Goal: Navigation & Orientation: Find specific page/section

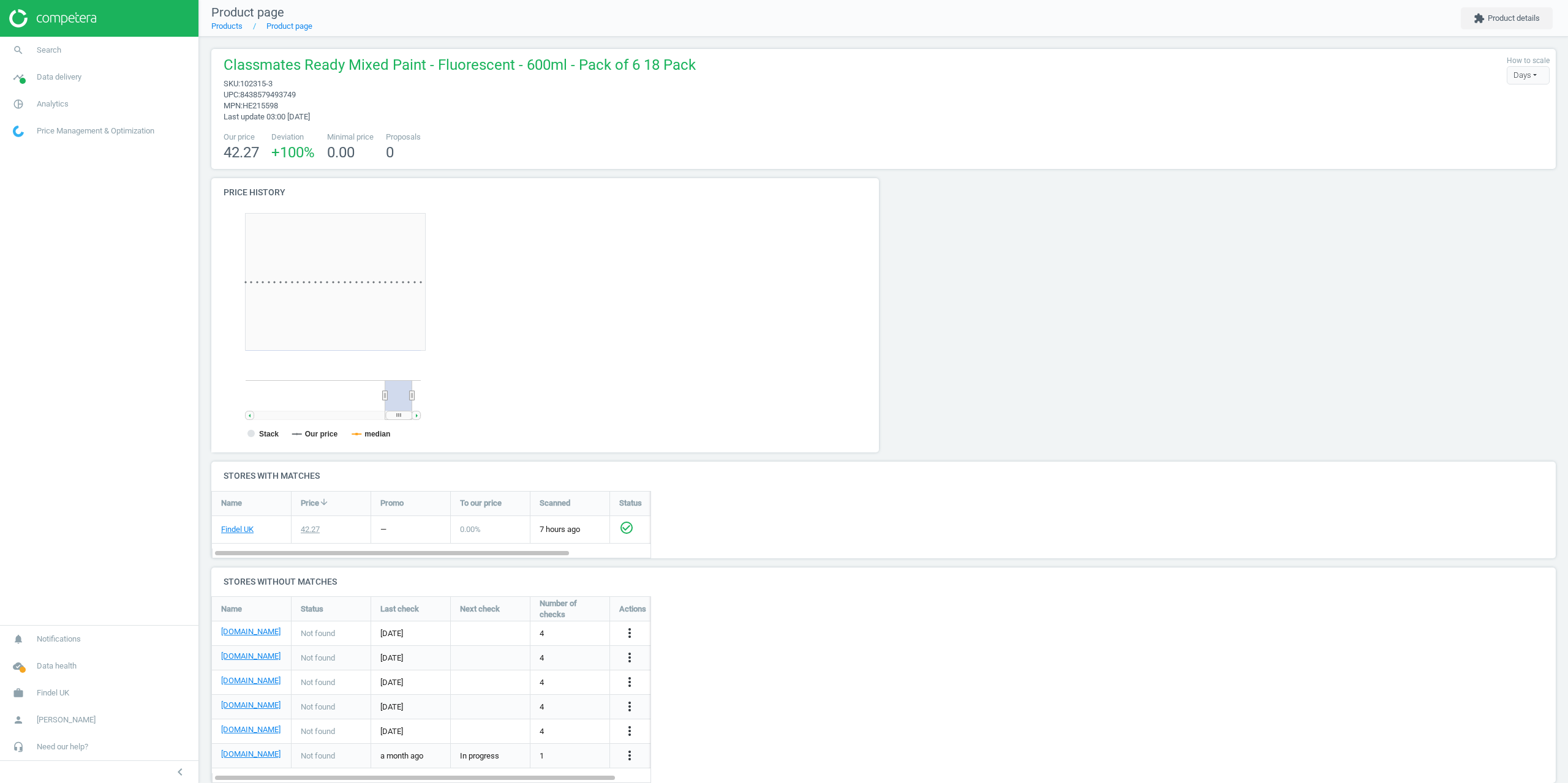
scroll to position [264, 682]
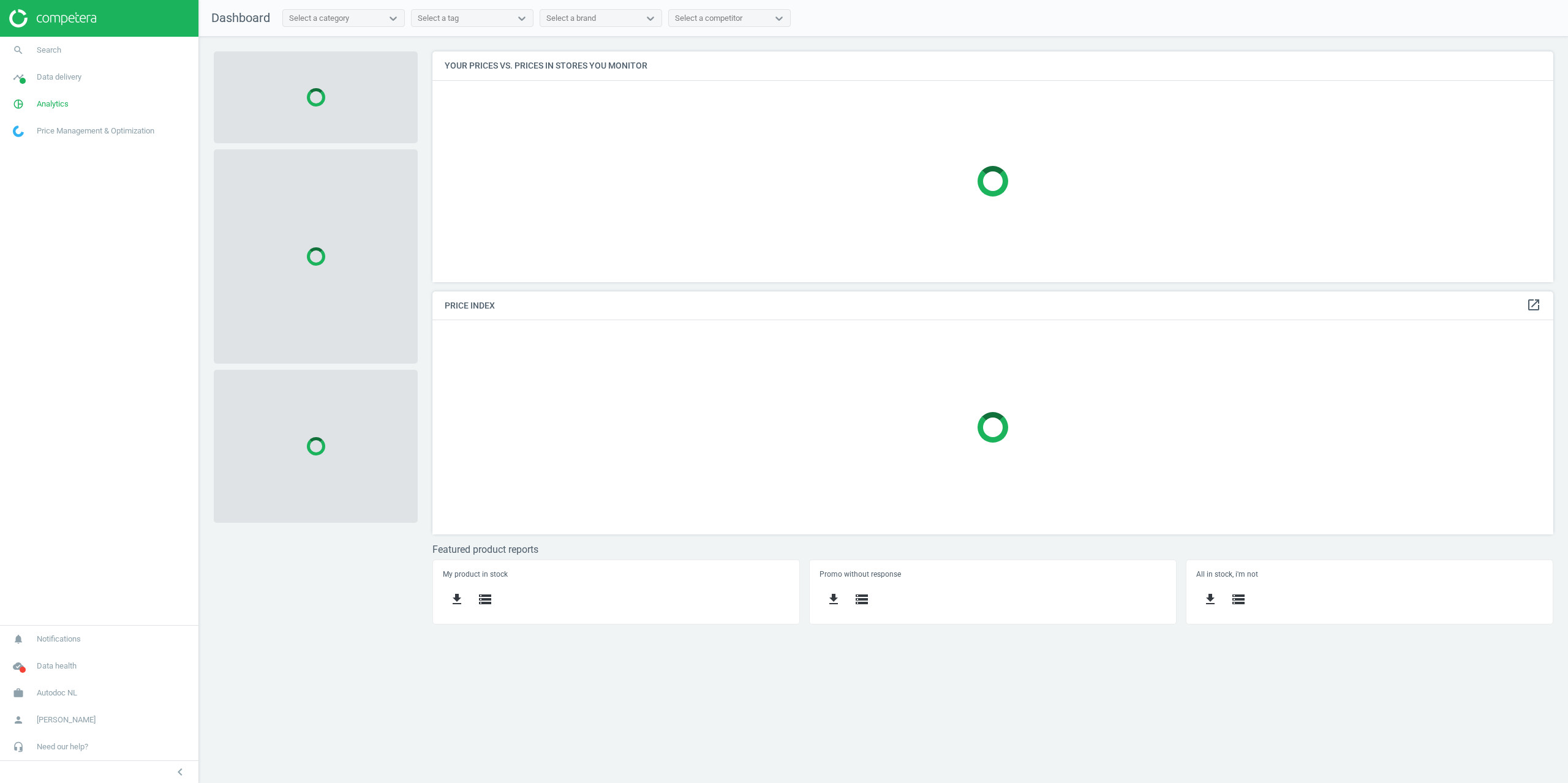
scroll to position [249, 1140]
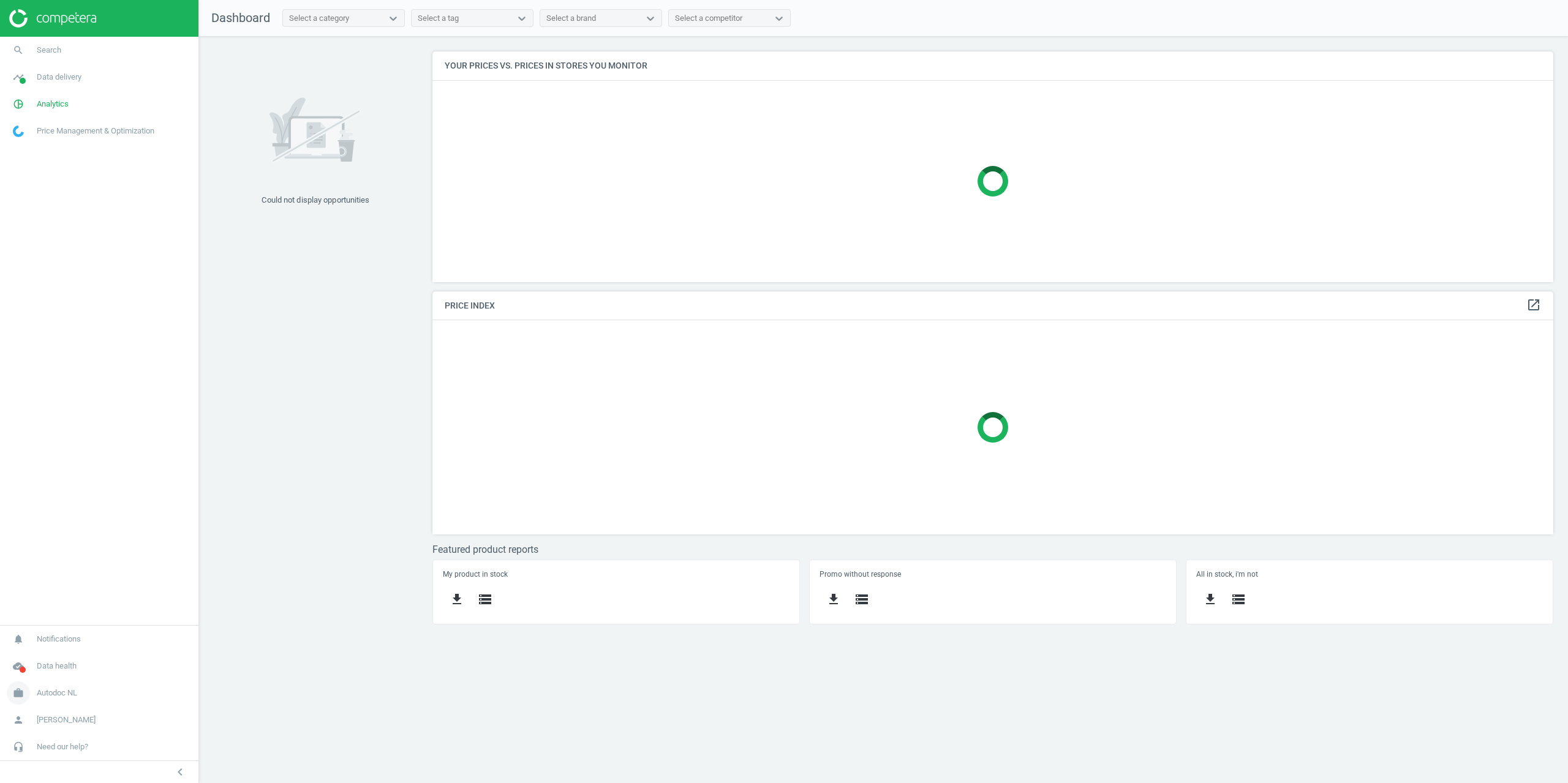
click at [63, 689] on span "Autodoc NL" at bounding box center [57, 693] width 41 height 11
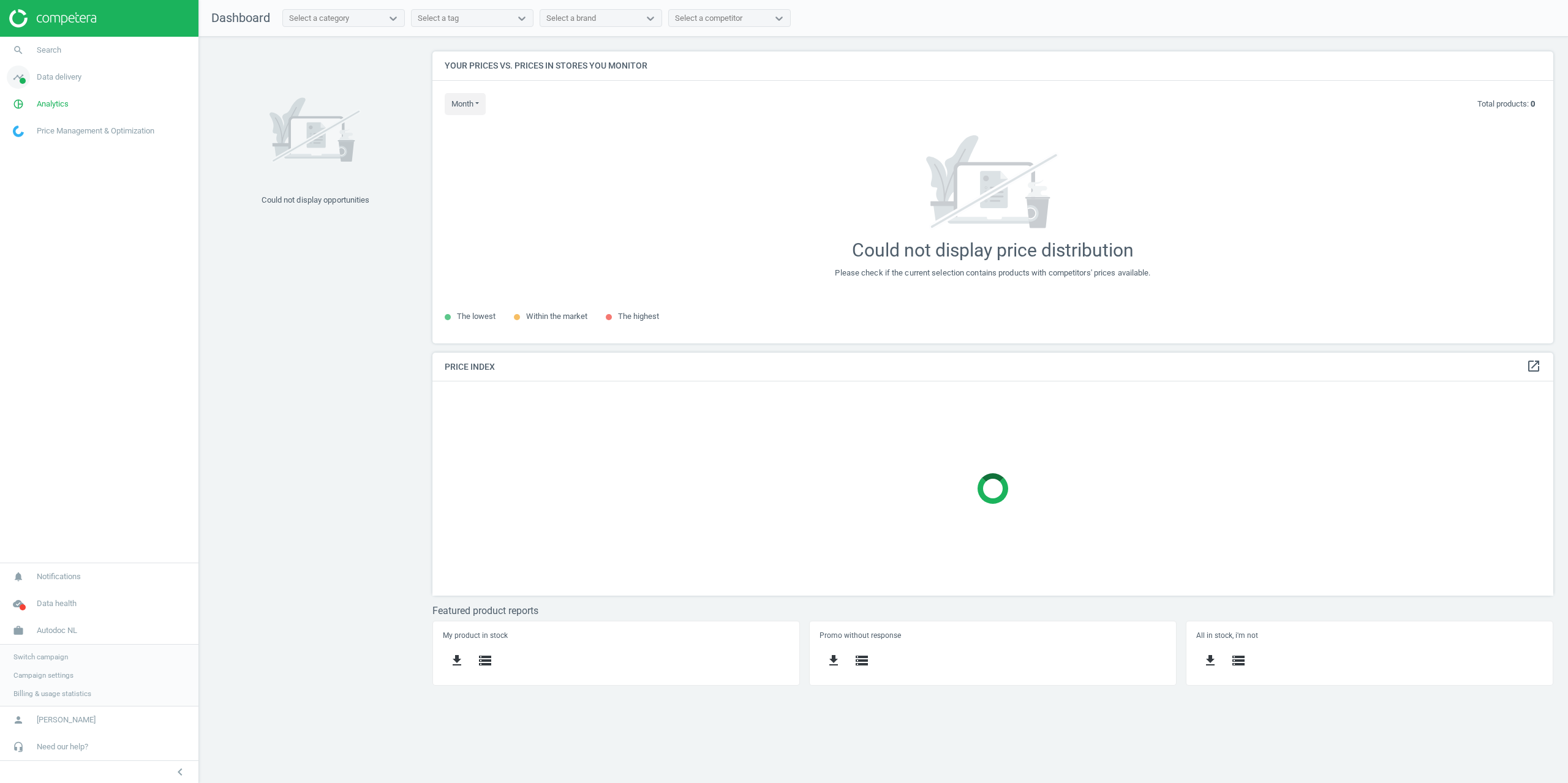
scroll to position [310, 1140]
click at [49, 100] on span "Analytics" at bounding box center [53, 104] width 32 height 11
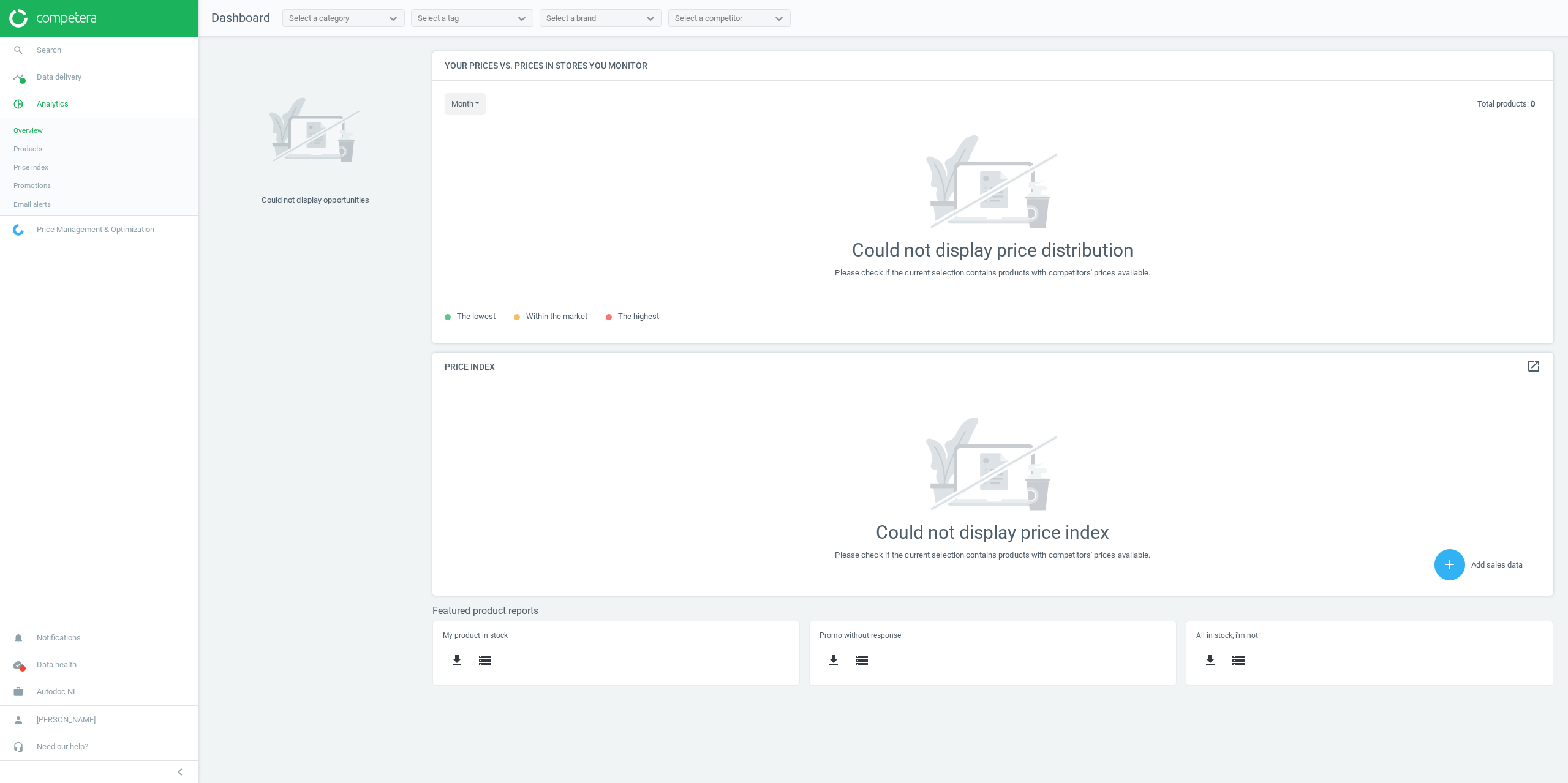
click at [40, 150] on span "Products" at bounding box center [28, 149] width 29 height 10
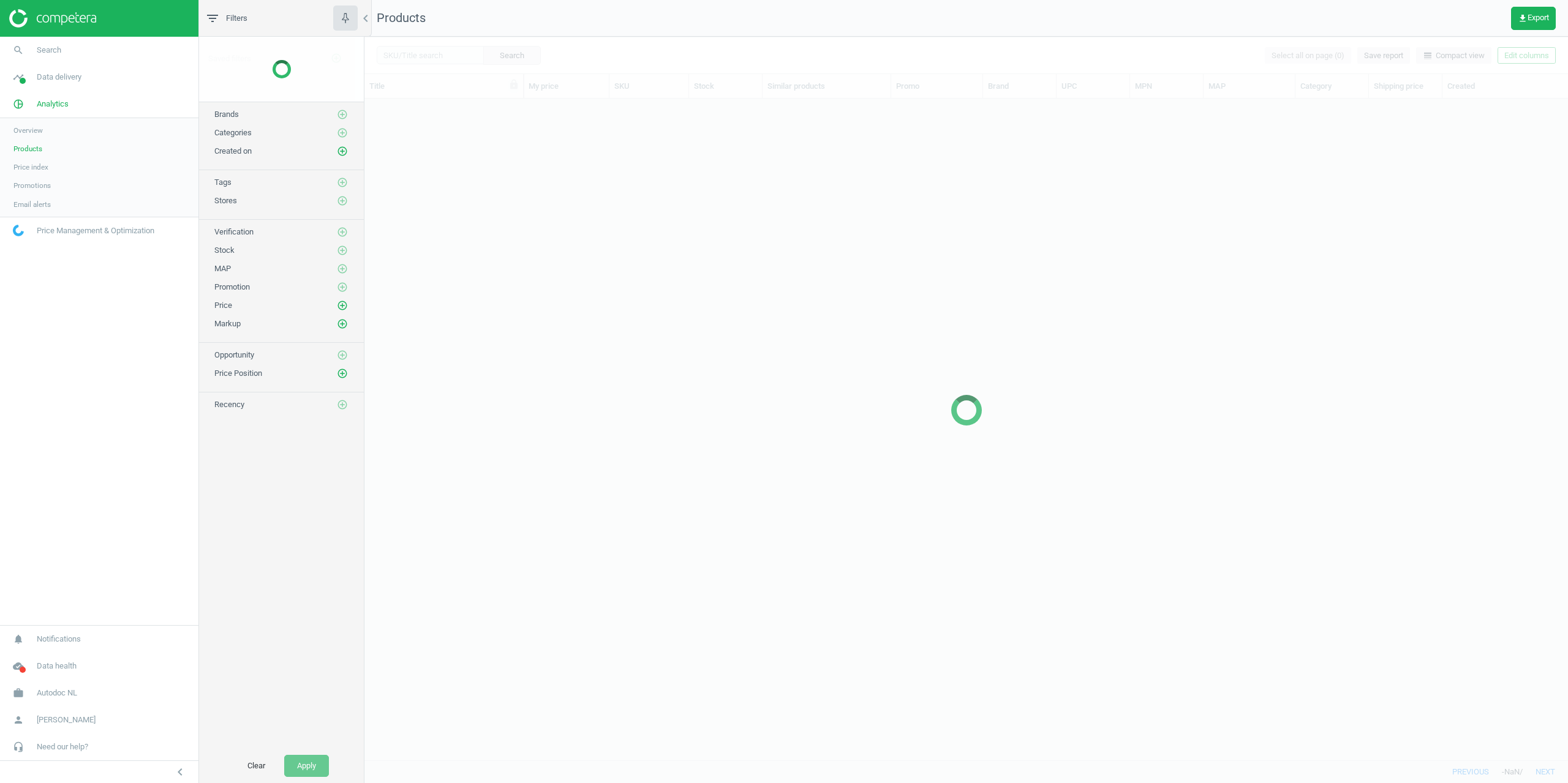
scroll to position [652, 1195]
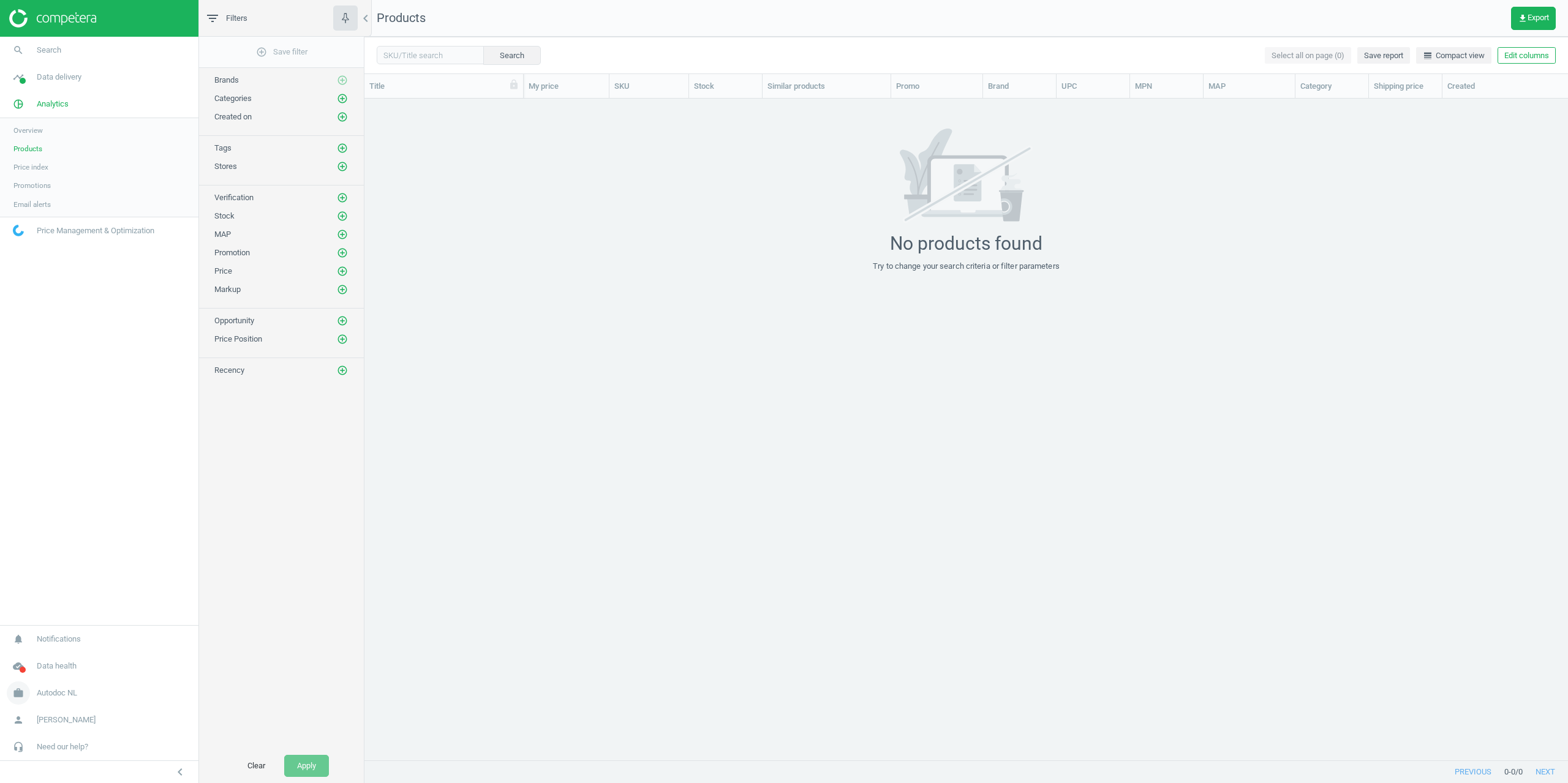
click at [43, 686] on link "work Autodoc NL" at bounding box center [99, 693] width 199 height 27
click at [45, 673] on span "Campaign settings" at bounding box center [43, 675] width 60 height 10
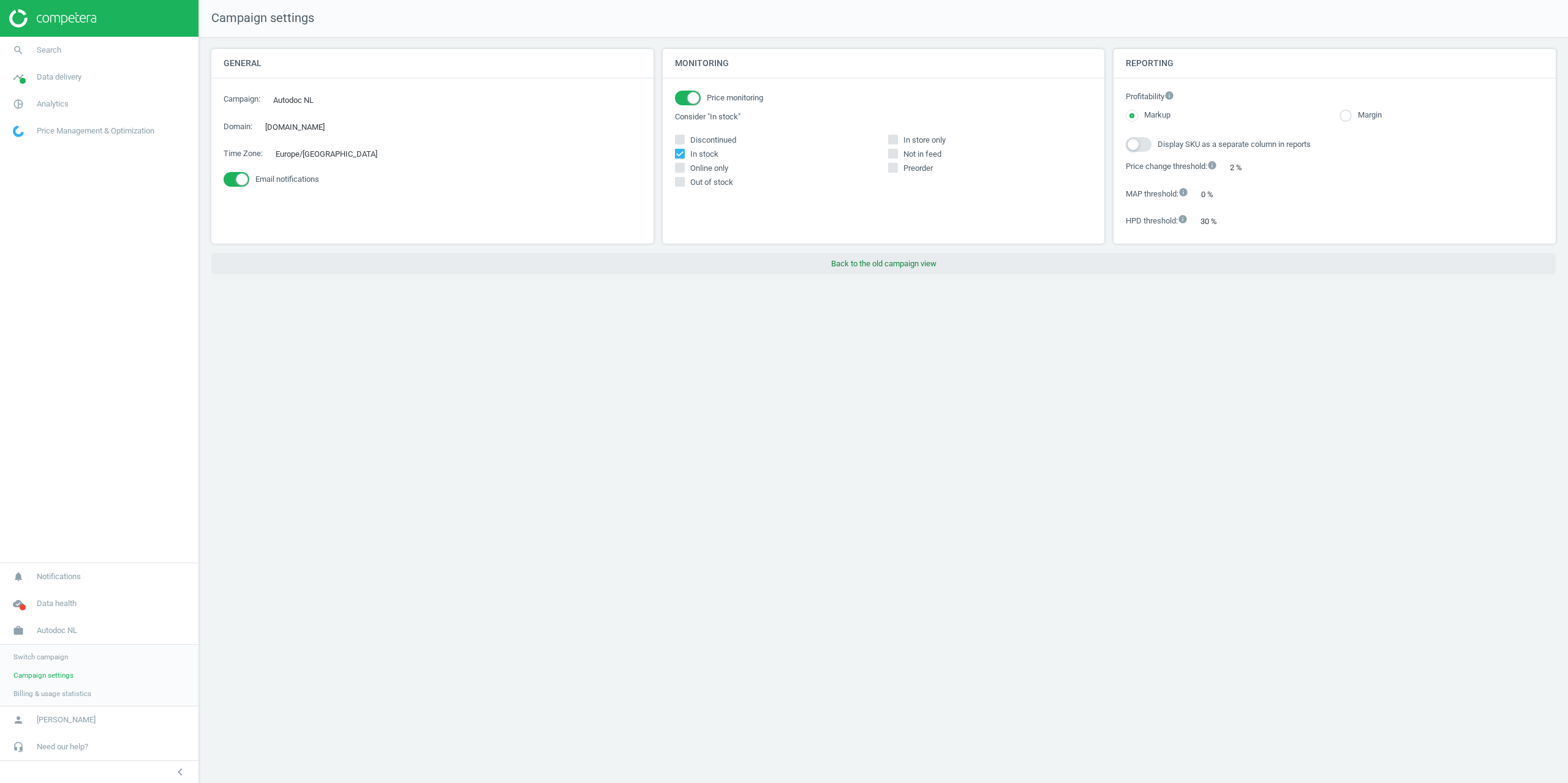
click at [867, 257] on button "Back to the old campaign view" at bounding box center [884, 264] width 1344 height 22
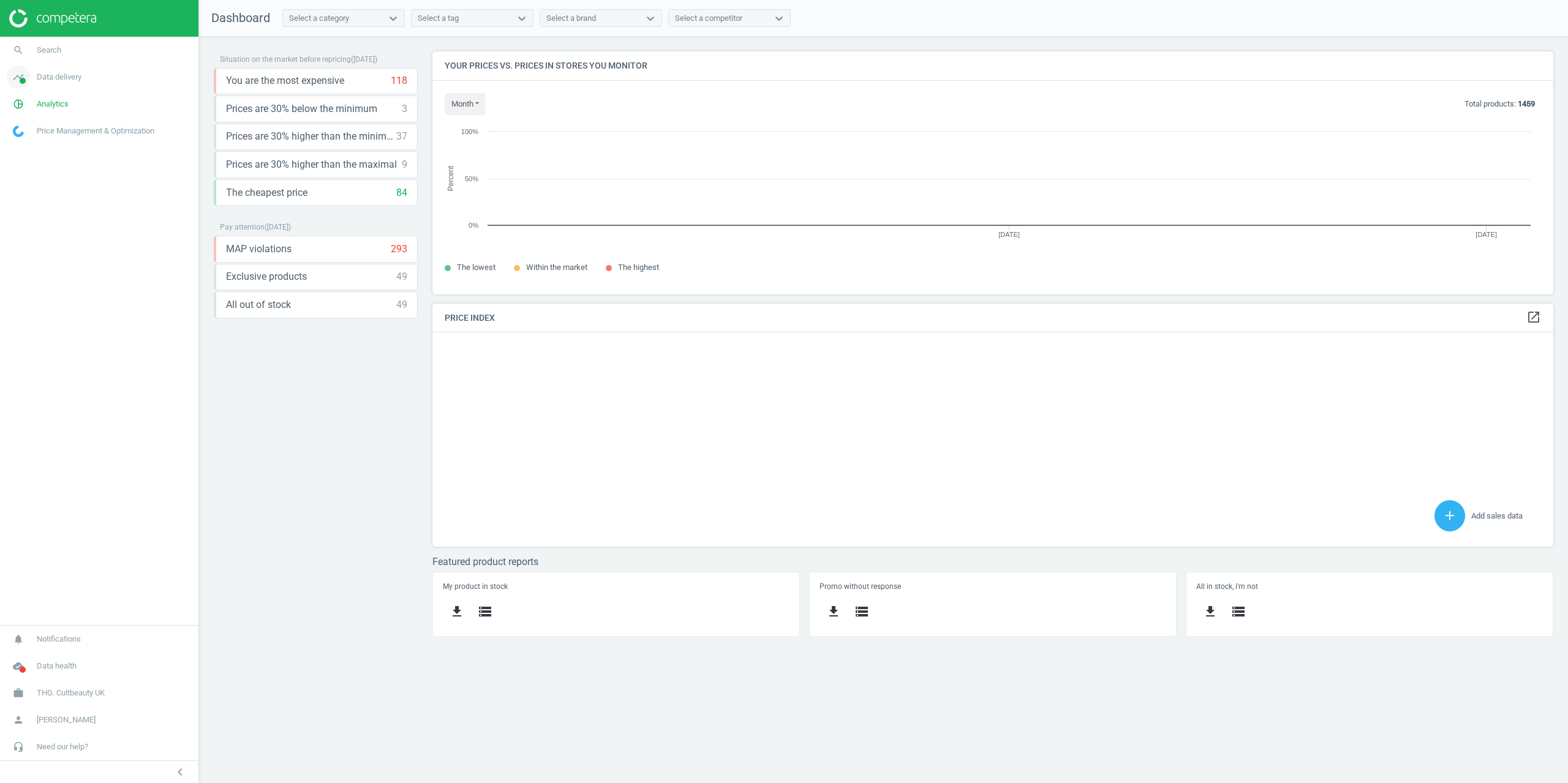
scroll to position [261, 1140]
click at [45, 69] on link "timeline Data delivery" at bounding box center [99, 77] width 199 height 27
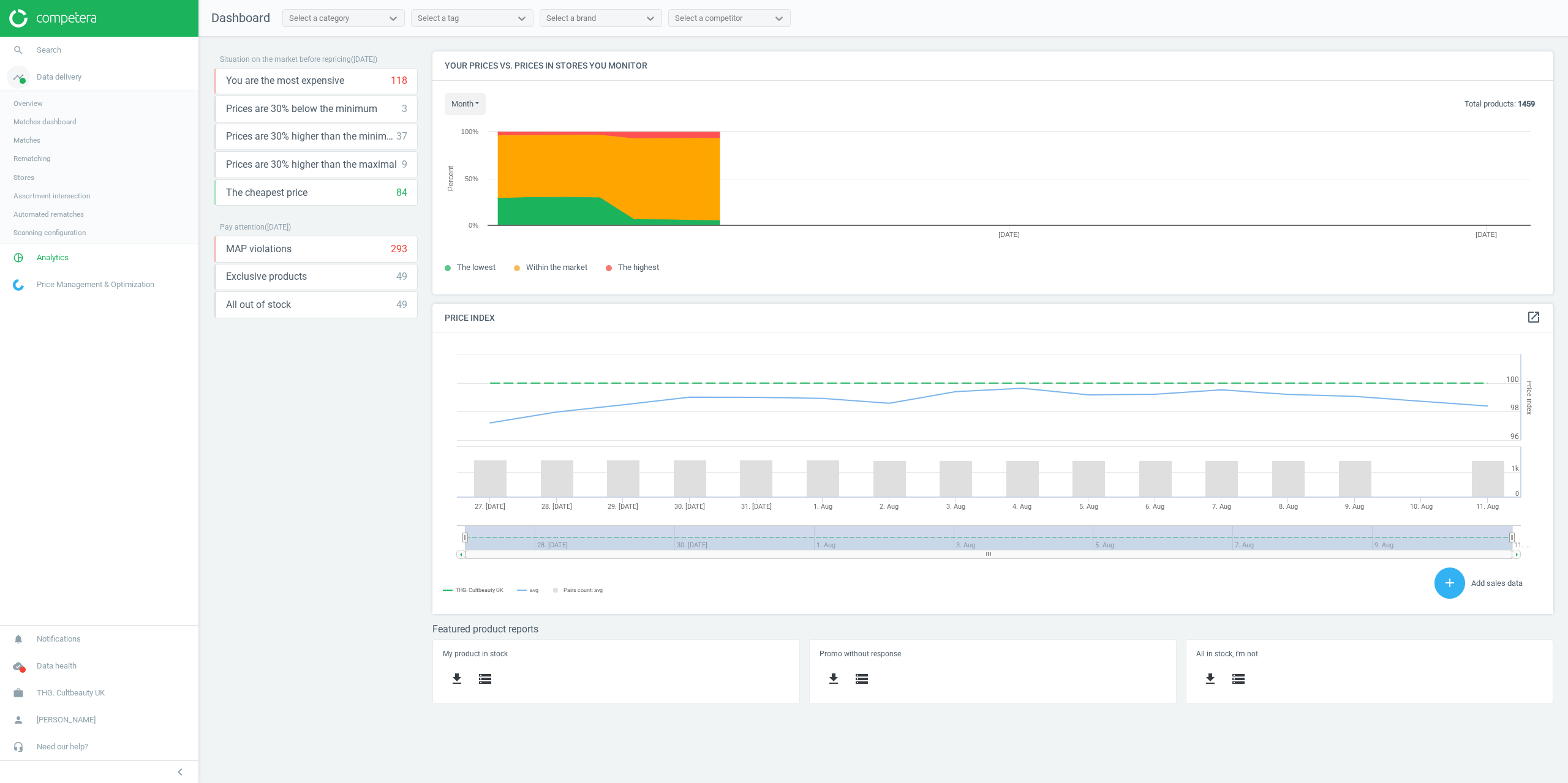
scroll to position [301, 1140]
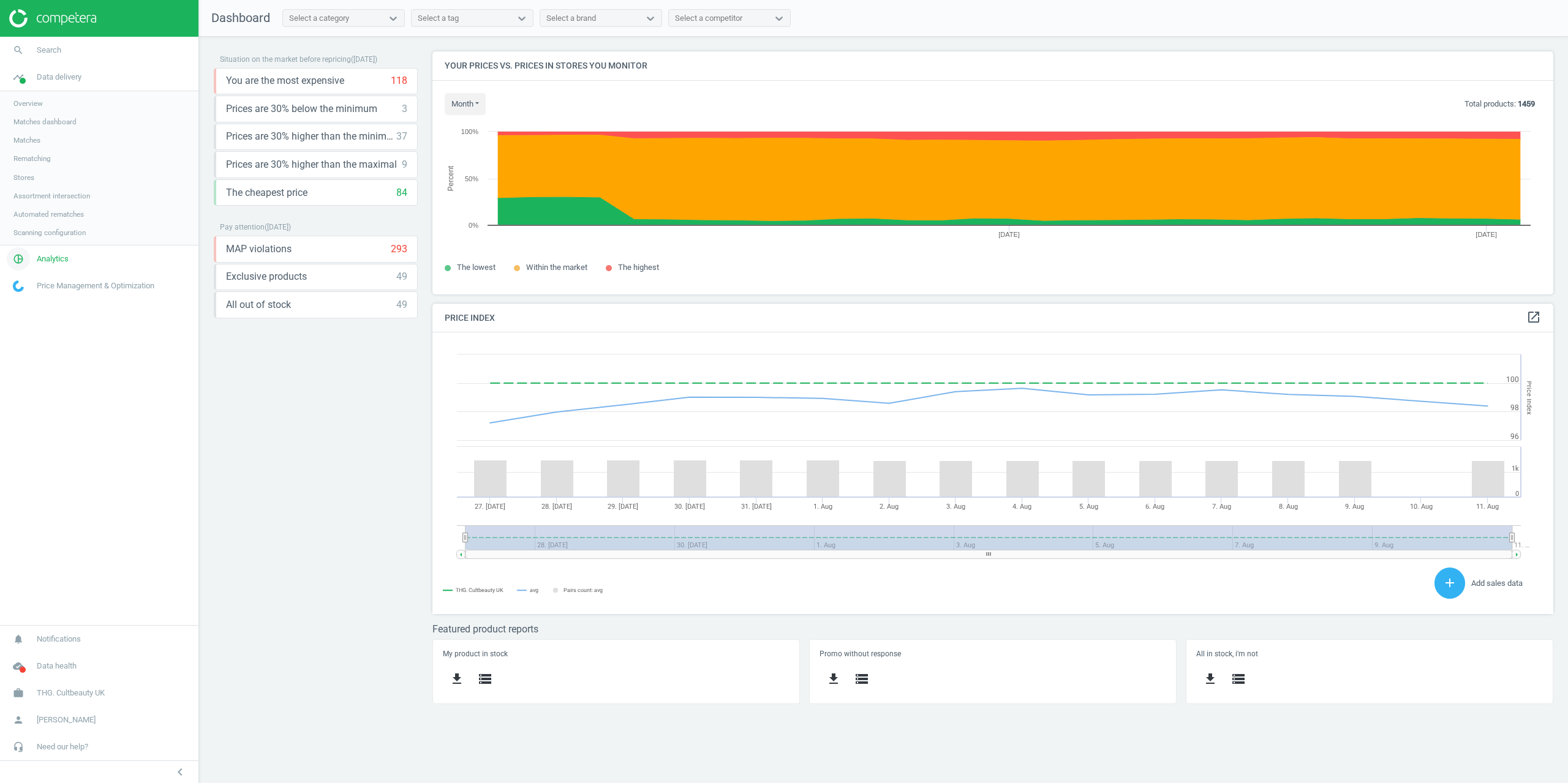
click at [44, 251] on link "pie_chart_outlined Analytics" at bounding box center [99, 259] width 199 height 27
click at [47, 65] on link "timeline Data delivery" at bounding box center [99, 77] width 199 height 27
click at [25, 171] on link "Stores" at bounding box center [99, 177] width 199 height 18
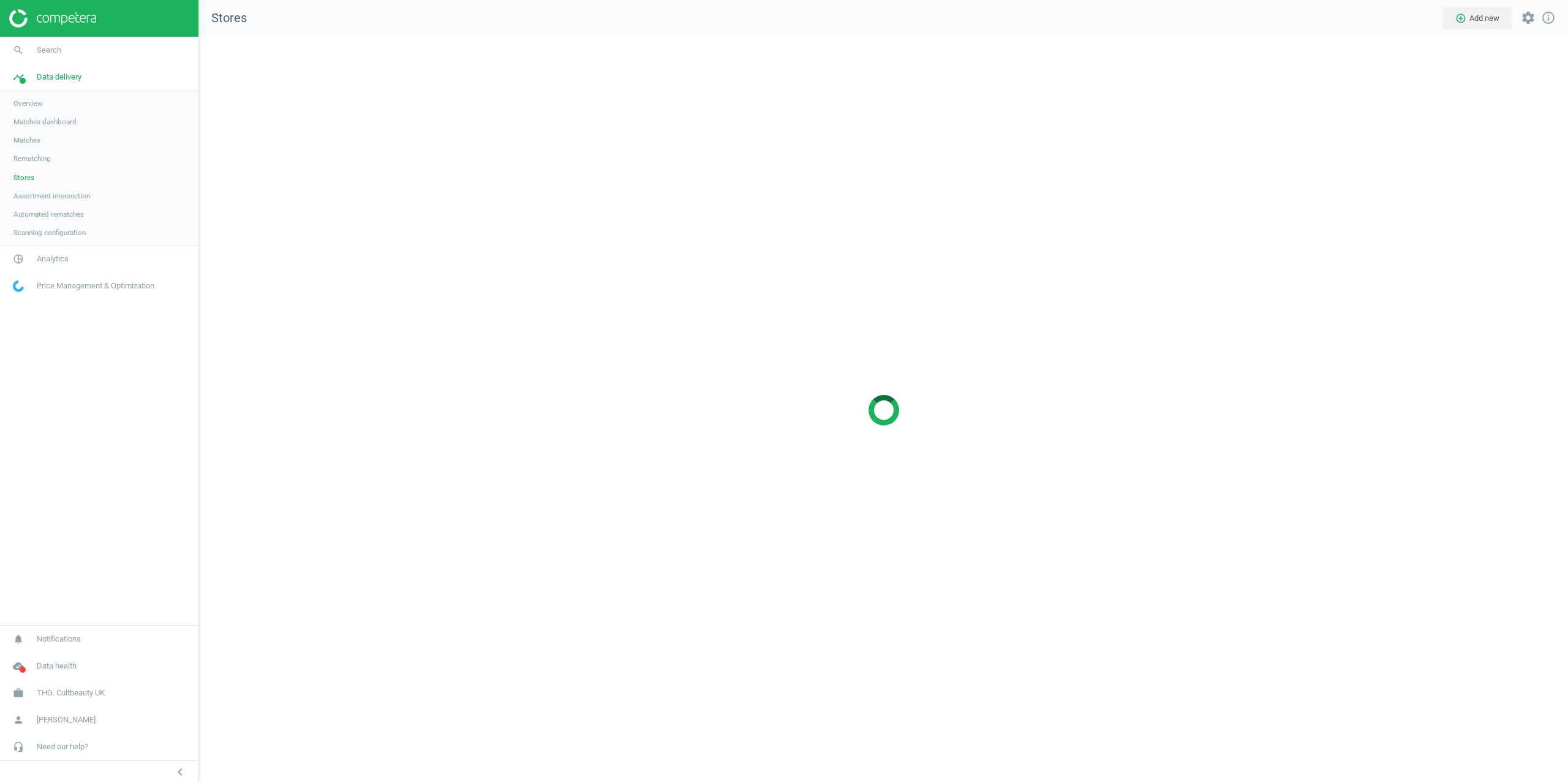
scroll to position [766, 1388]
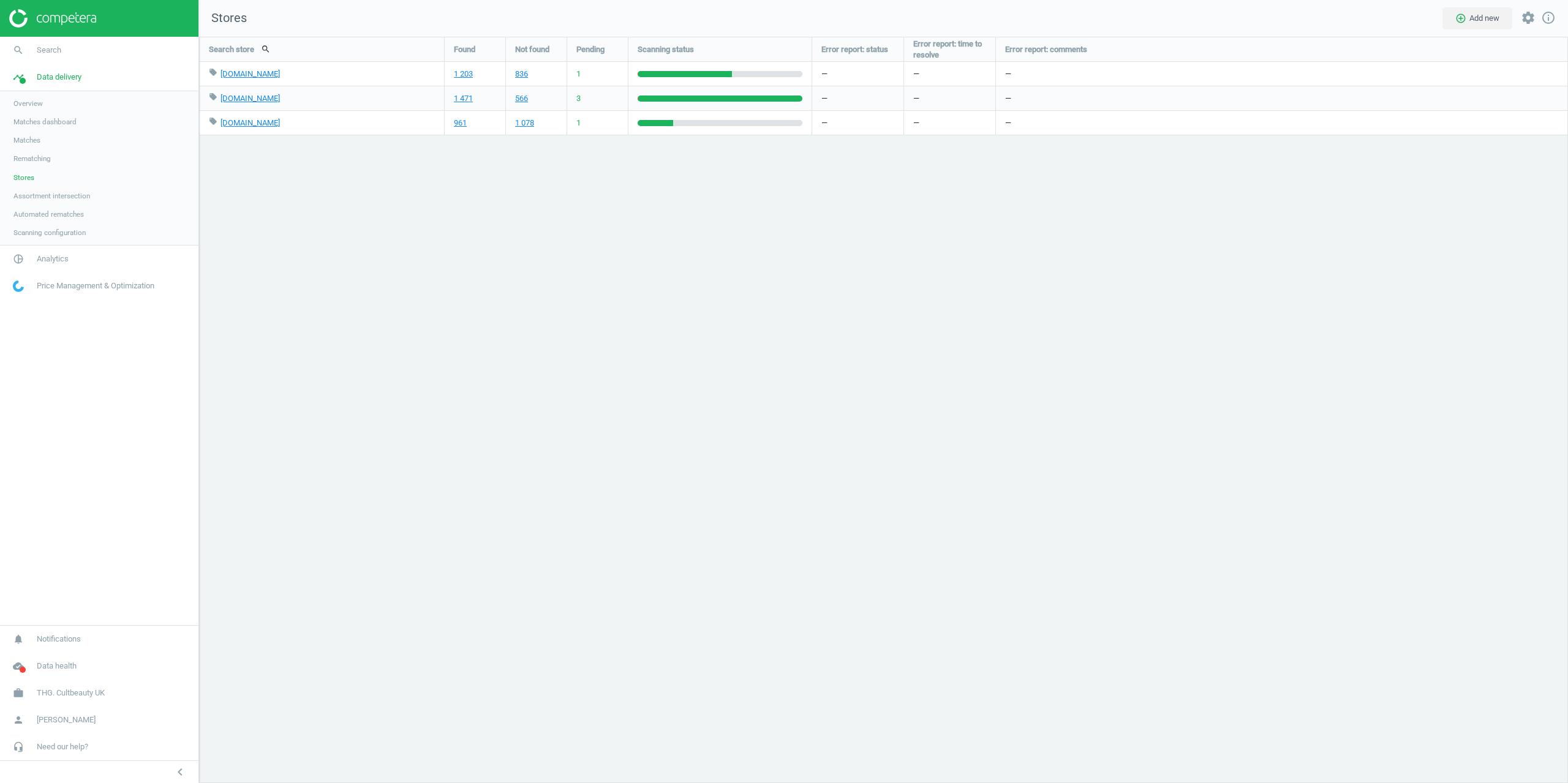
click at [361, 416] on div "Search store search Found Not found Pending Scanning status Error report: statu…" at bounding box center [884, 410] width 1369 height 747
